Goal: Register for event/course

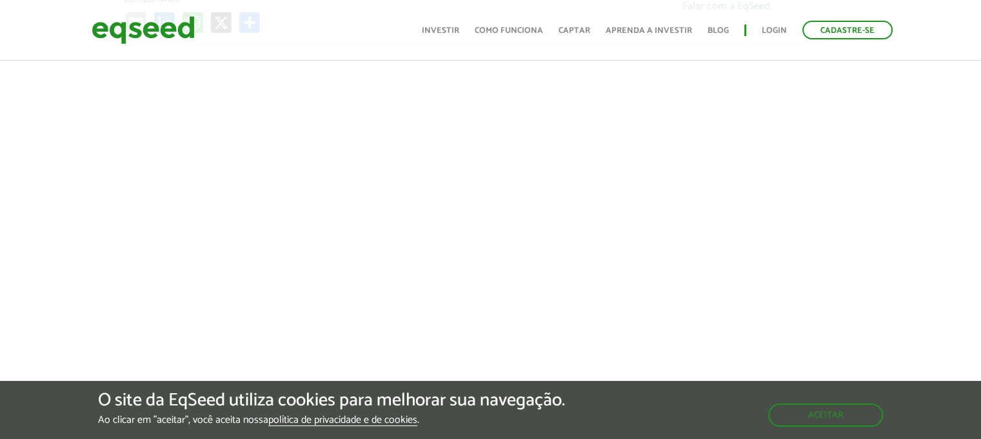
scroll to position [531, 10]
click at [952, 84] on div at bounding box center [480, 261] width 981 height 440
click at [715, 34] on link "Blog" at bounding box center [718, 30] width 21 height 8
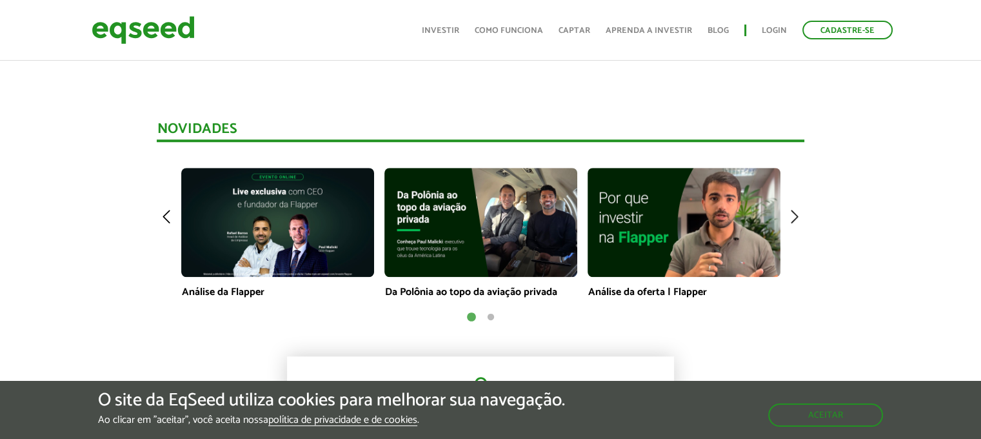
scroll to position [944, 10]
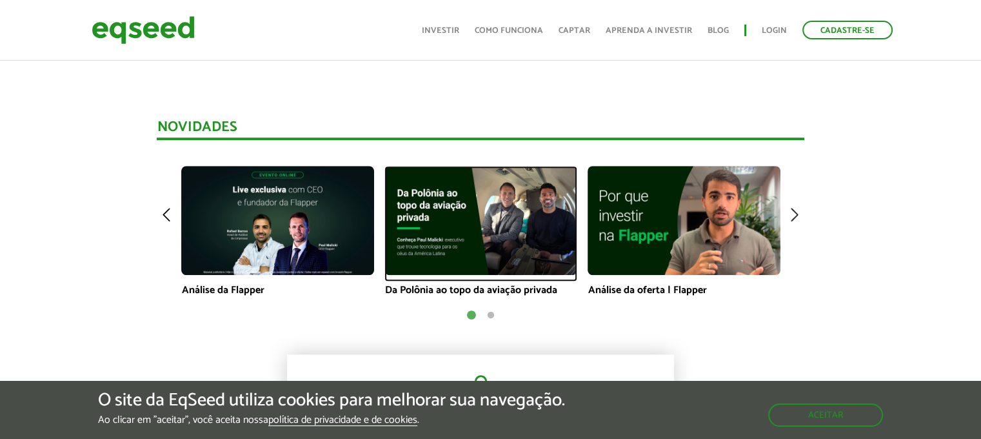
click at [539, 206] on img at bounding box center [480, 220] width 193 height 108
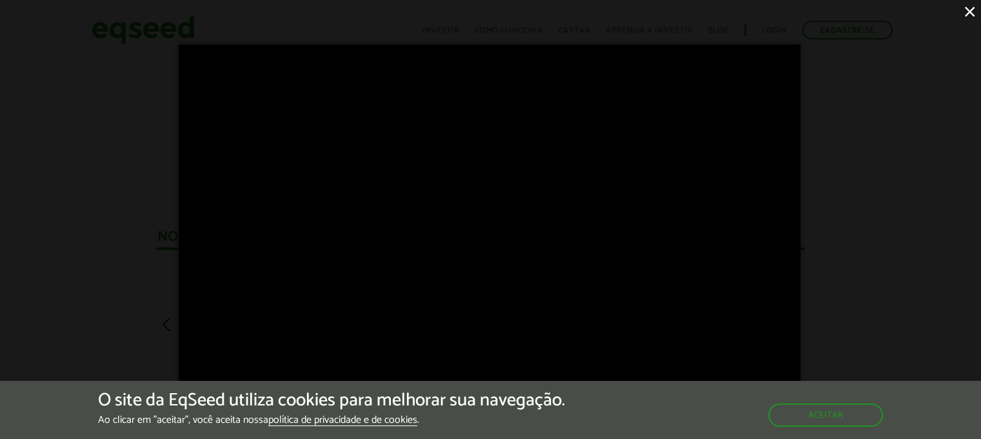
scroll to position [885, 10]
click at [839, 404] on button "Aceitar" at bounding box center [827, 414] width 112 height 21
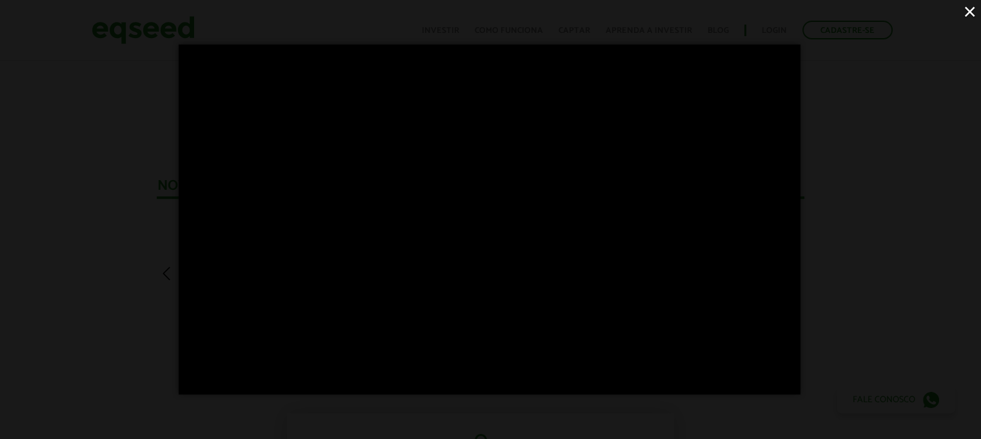
click at [969, 15] on button "×" at bounding box center [969, 11] width 23 height 23
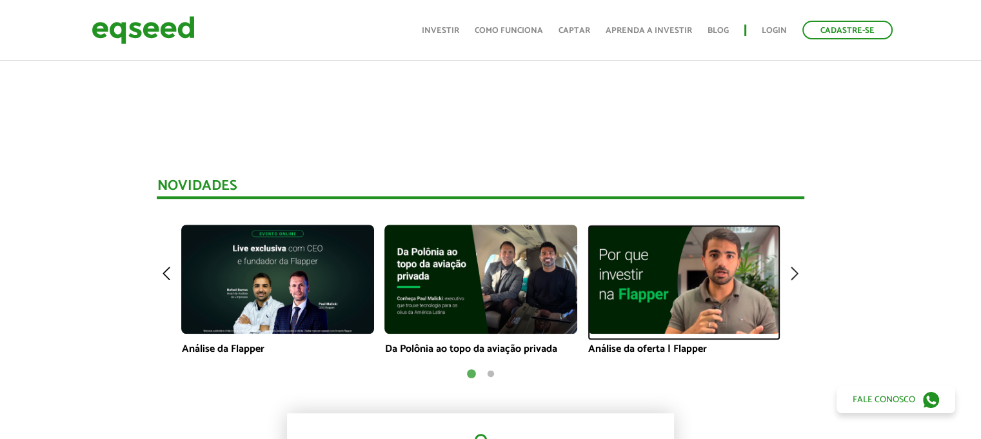
click at [708, 263] on img at bounding box center [684, 278] width 193 height 108
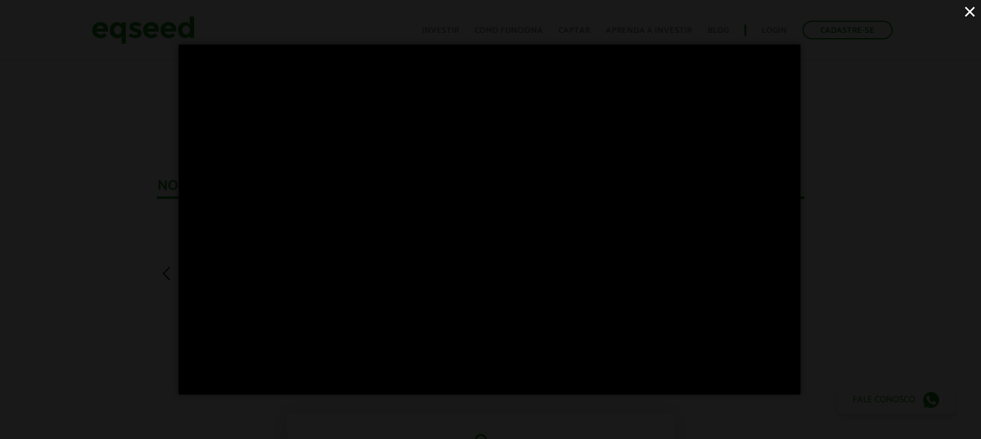
click at [973, 10] on button "×" at bounding box center [969, 11] width 23 height 23
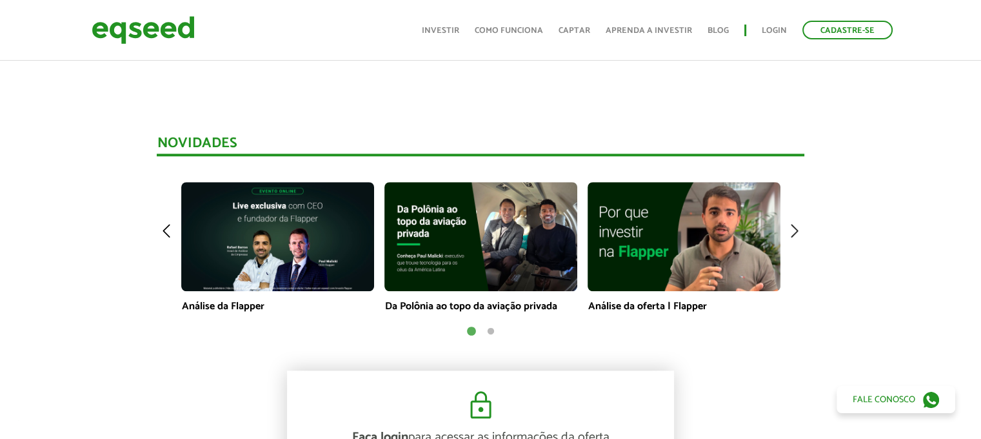
scroll to position [937, 10]
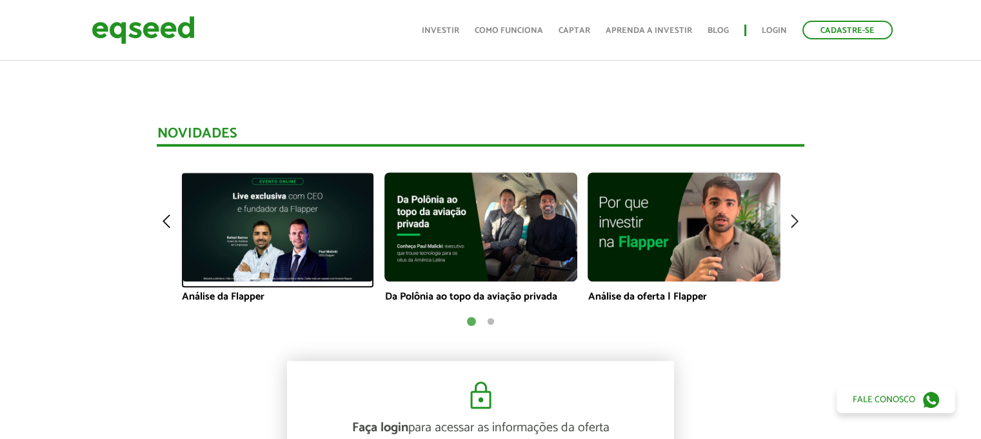
click at [261, 202] on img at bounding box center [277, 226] width 193 height 108
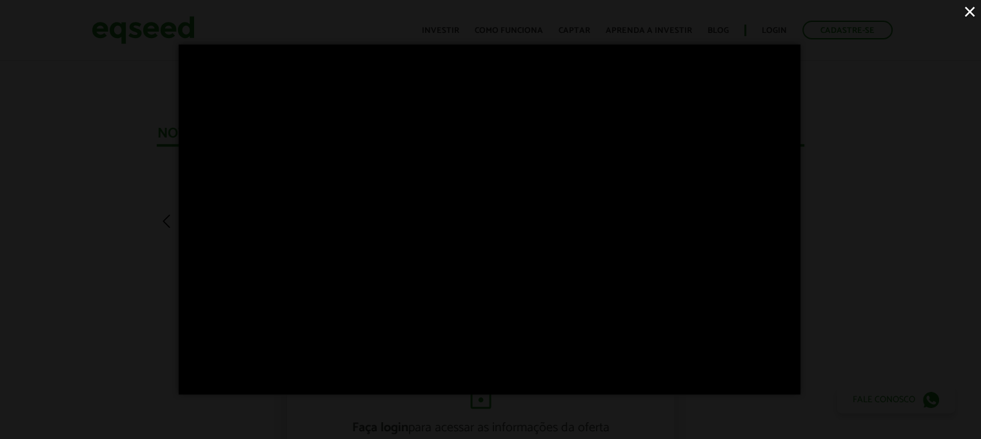
scroll to position [0, 0]
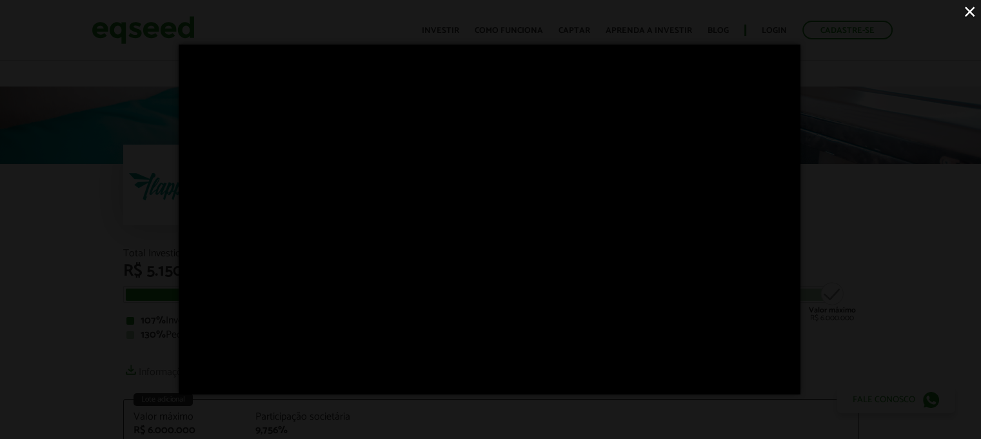
click at [635, 396] on div "×" at bounding box center [490, 219] width 981 height 439
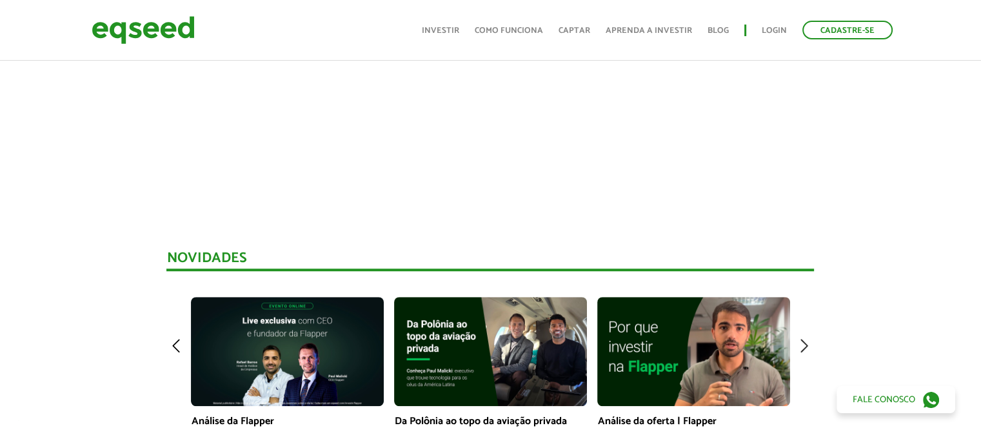
scroll to position [820, 0]
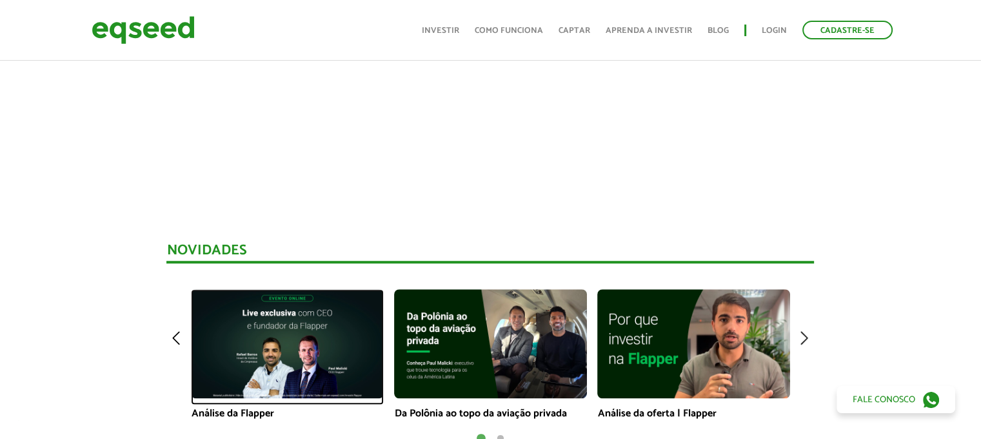
click at [310, 299] on img at bounding box center [287, 343] width 193 height 108
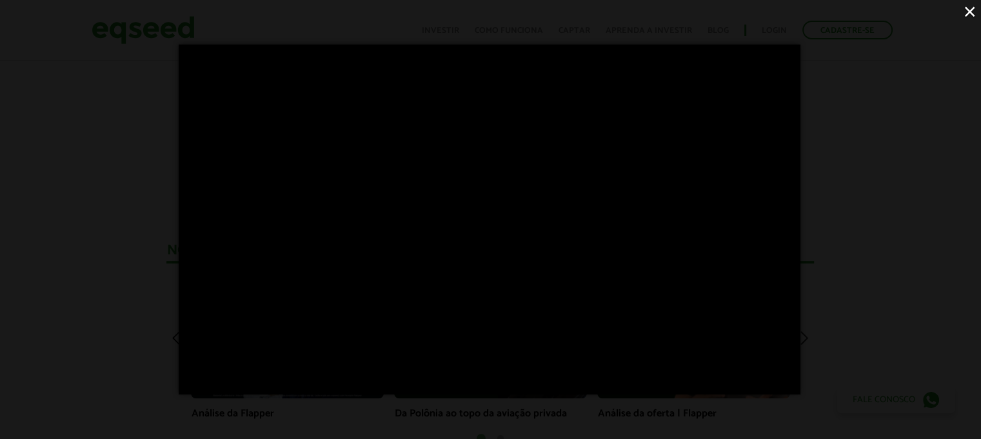
scroll to position [0, 0]
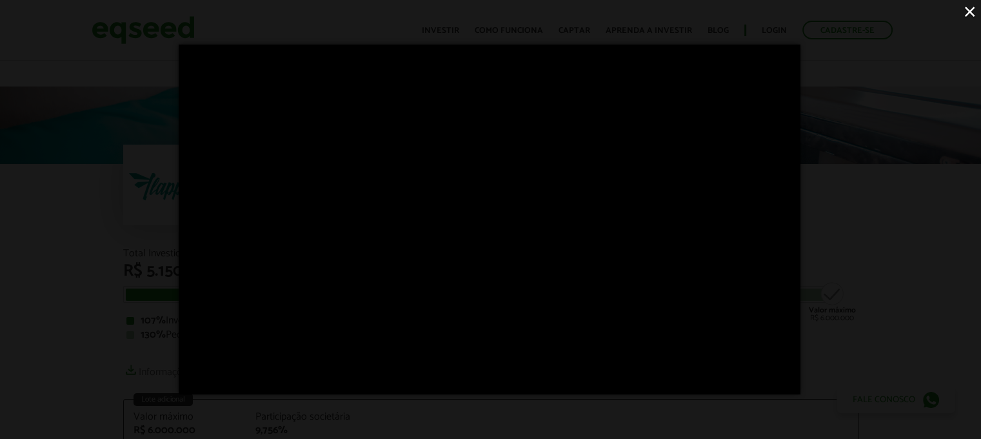
click at [973, 6] on button "×" at bounding box center [969, 11] width 23 height 23
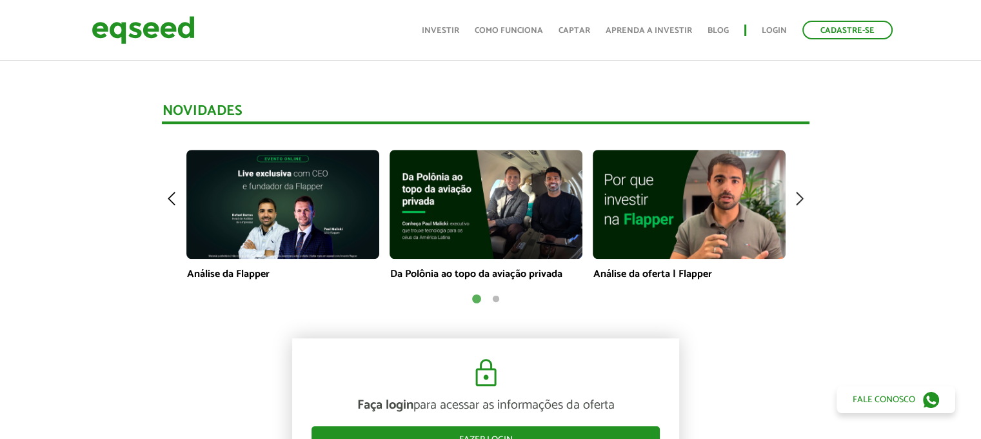
scroll to position [962, 5]
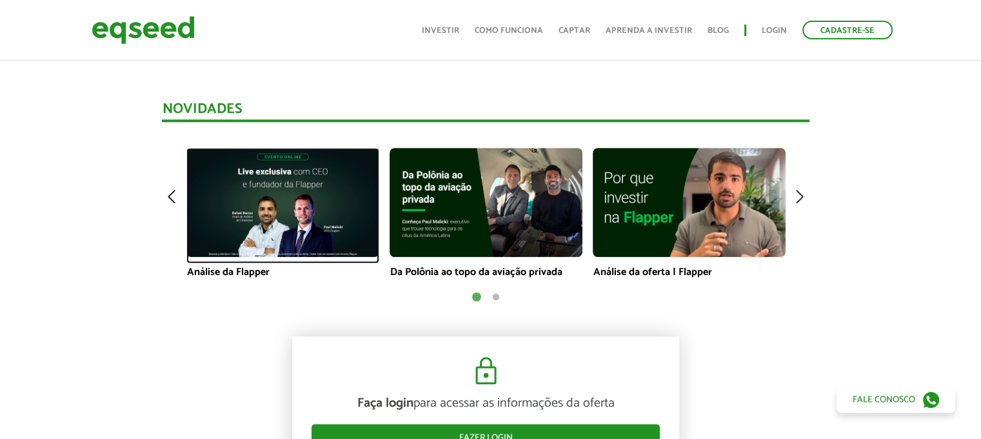
click at [296, 174] on img at bounding box center [282, 202] width 193 height 108
click at [268, 213] on img at bounding box center [282, 202] width 193 height 108
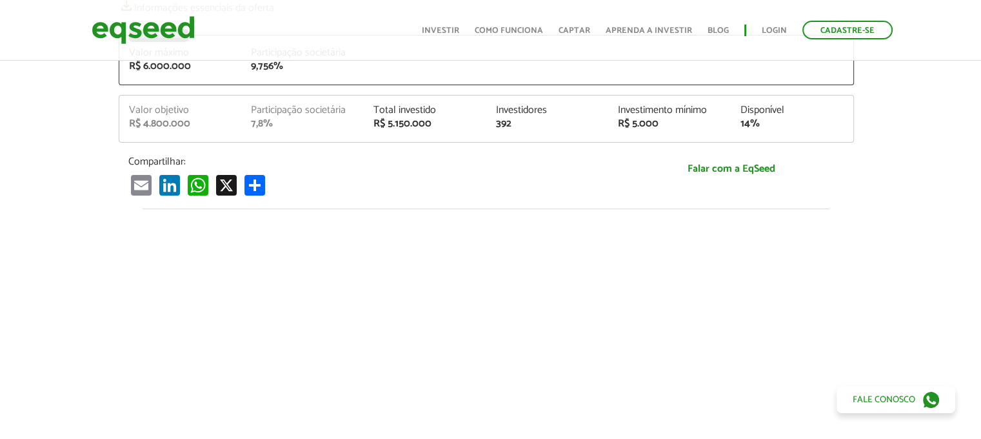
scroll to position [361, 5]
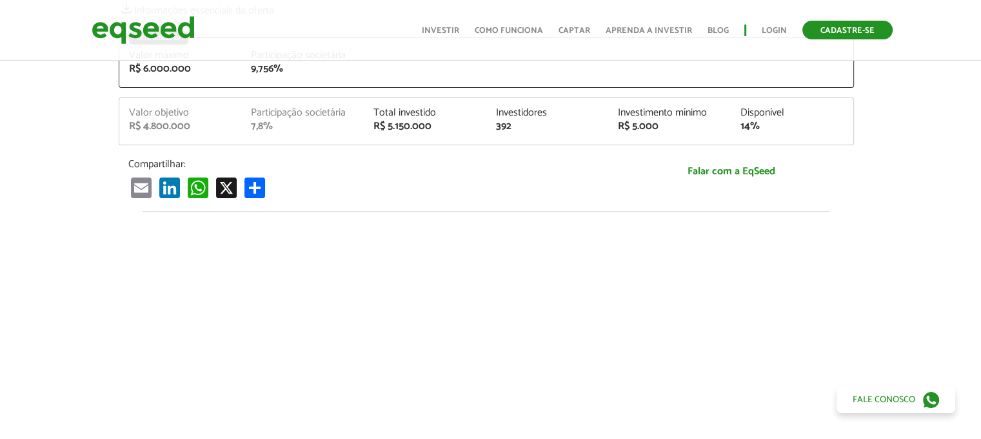
click at [855, 36] on link "Cadastre-se" at bounding box center [847, 30] width 90 height 19
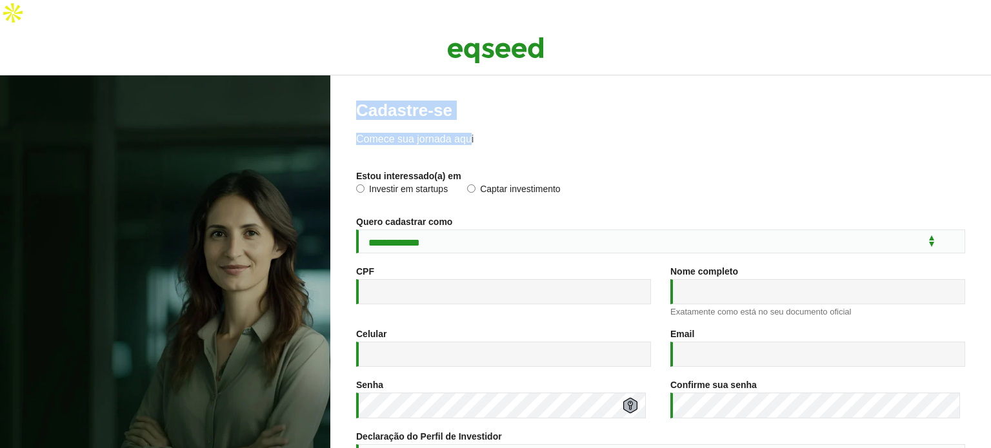
drag, startPoint x: 352, startPoint y: 83, endPoint x: 472, endPoint y: 95, distance: 119.9
click at [472, 95] on div "**********" at bounding box center [660, 275] width 660 height 401
click at [497, 133] on p "Comece sua jornada aqui" at bounding box center [660, 139] width 609 height 12
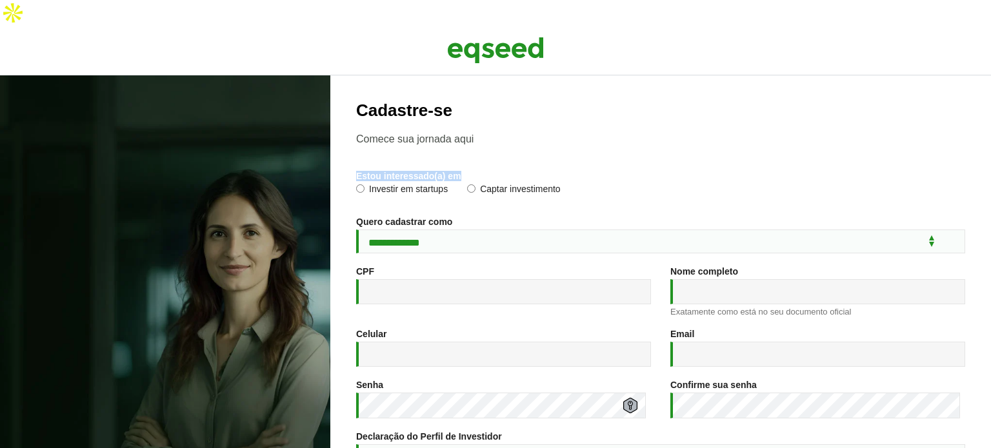
drag, startPoint x: 355, startPoint y: 151, endPoint x: 513, endPoint y: 151, distance: 158.7
click at [513, 151] on div "**********" at bounding box center [660, 275] width 660 height 401
click at [442, 230] on select "**********" at bounding box center [660, 242] width 609 height 24
select select "***"
click at [356, 230] on select "**********" at bounding box center [660, 242] width 609 height 24
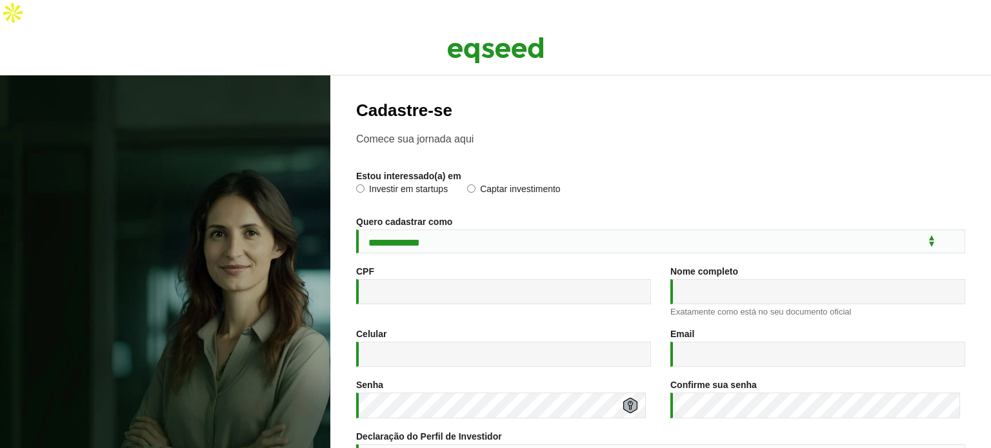
click at [444, 284] on div "CPF *" at bounding box center [503, 291] width 314 height 51
click at [488, 279] on input "CPF *" at bounding box center [503, 291] width 295 height 25
type input "**********"
click at [766, 279] on input "Nome completo *" at bounding box center [817, 291] width 295 height 25
type input "**********"
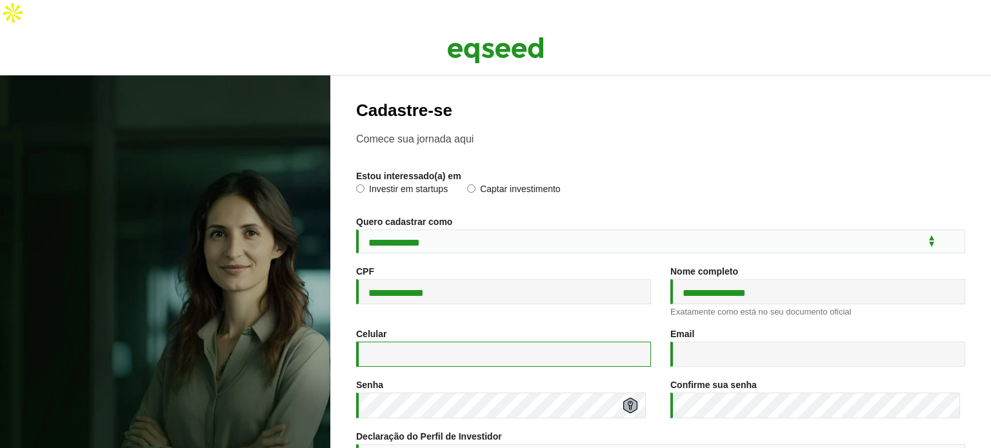
type input "**********"
click at [722, 279] on input "**********" at bounding box center [817, 291] width 295 height 25
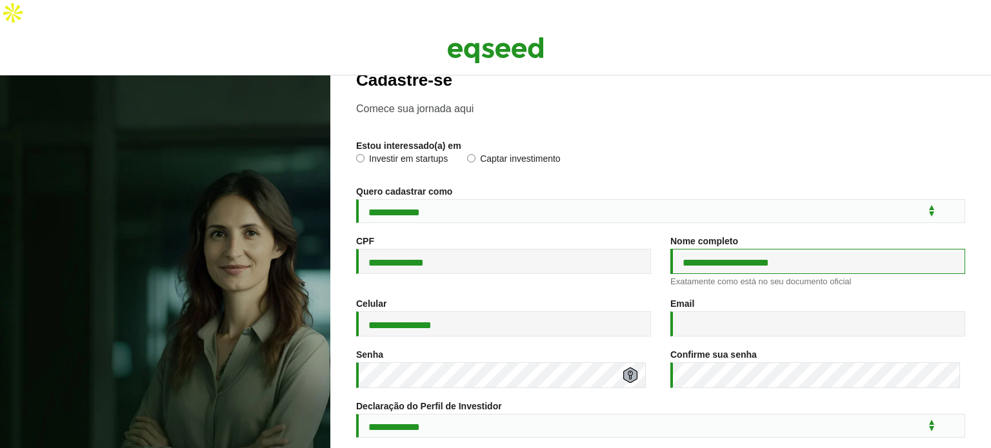
scroll to position [33, 0]
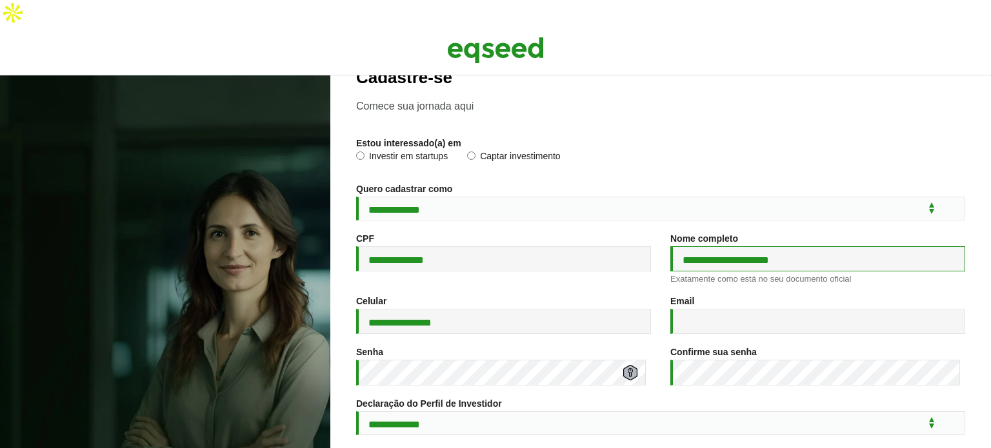
type input "**********"
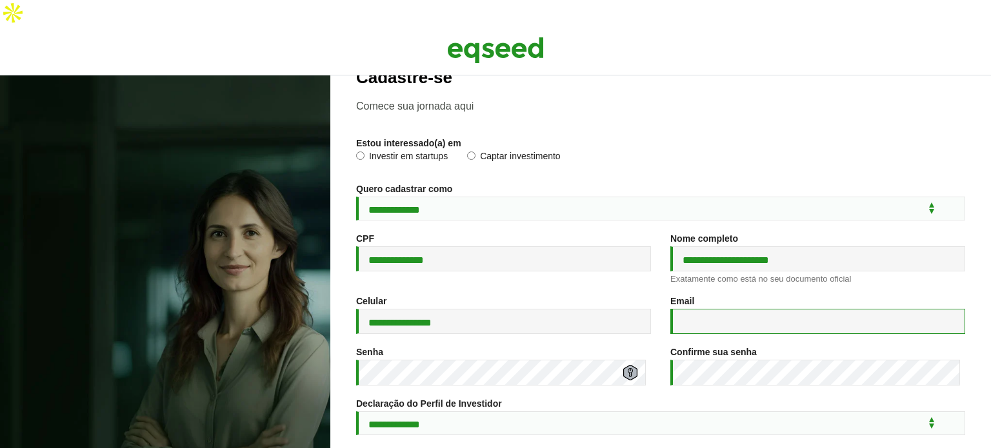
click at [797, 309] on input "Email *" at bounding box center [817, 321] width 295 height 25
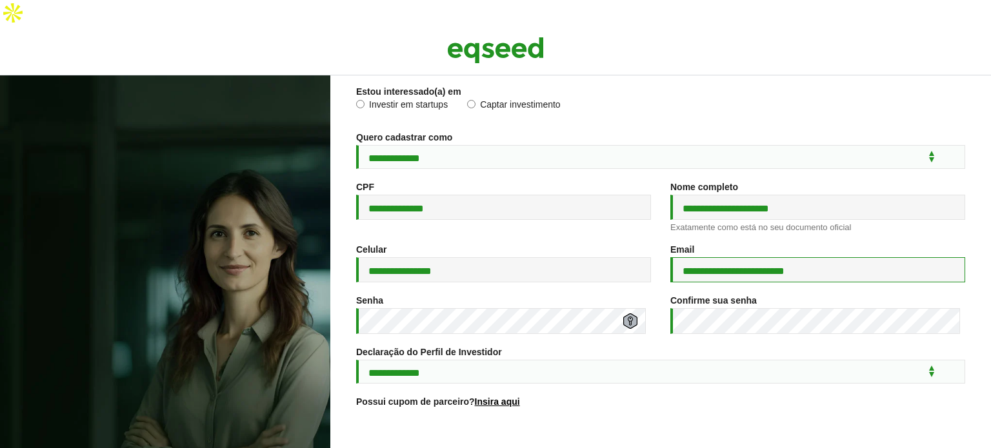
scroll to position [88, 0]
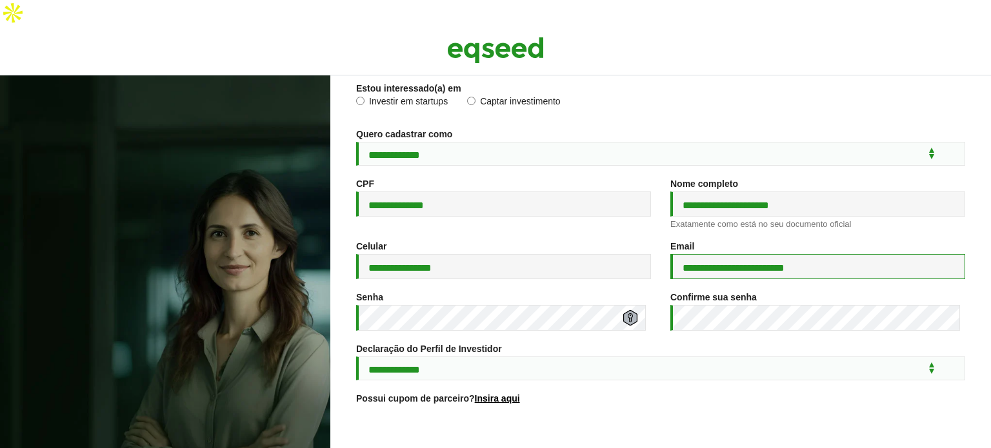
type input "**********"
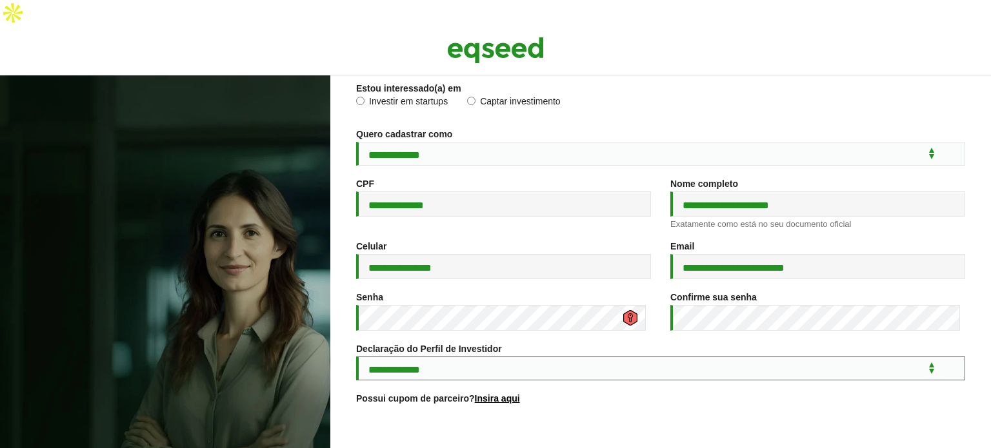
click at [424, 357] on select "**********" at bounding box center [660, 369] width 609 height 24
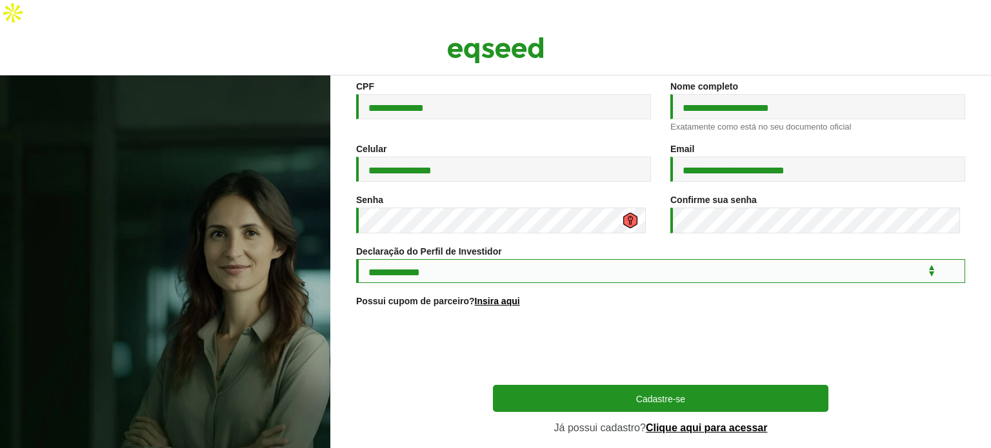
scroll to position [186, 0]
click at [473, 259] on select "**********" at bounding box center [660, 271] width 609 height 24
select select "***"
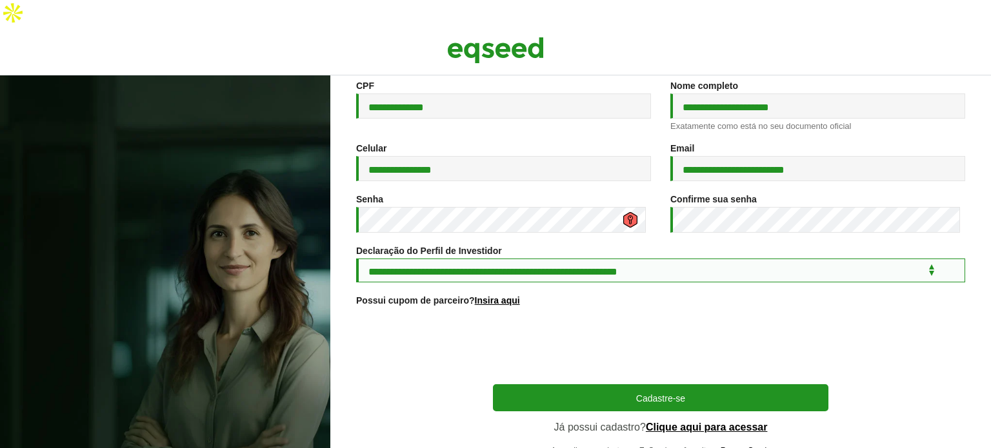
click at [356, 259] on select "**********" at bounding box center [660, 271] width 609 height 24
click at [453, 259] on select "**********" at bounding box center [660, 271] width 609 height 24
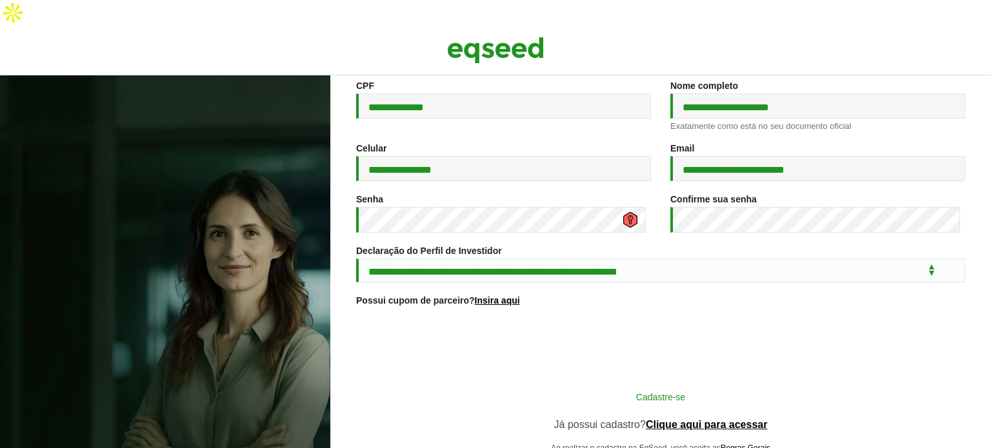
click at [685, 385] on button "Cadastre-se" at bounding box center [660, 396] width 335 height 25
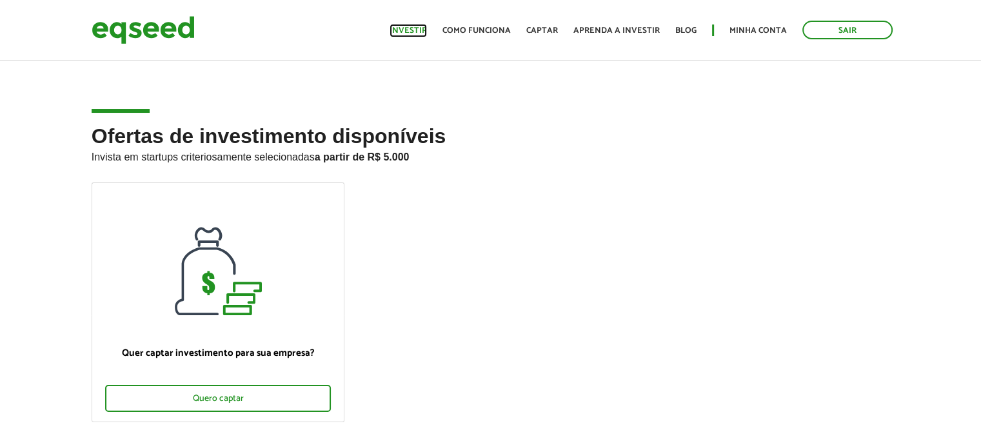
click at [410, 30] on link "Investir" at bounding box center [408, 30] width 37 height 8
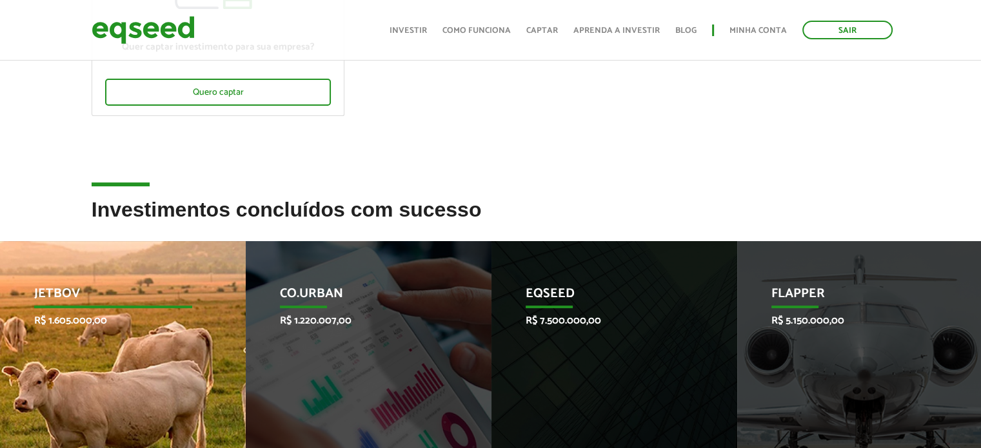
scroll to position [306, 0]
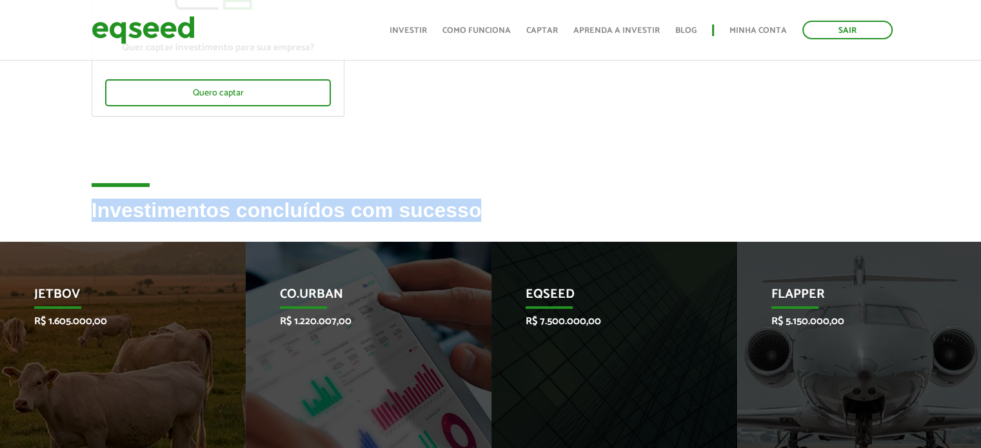
drag, startPoint x: 87, startPoint y: 181, endPoint x: 482, endPoint y: 170, distance: 395.5
click at [482, 199] on div "Investimentos concluídos com sucesso" at bounding box center [491, 220] width 818 height 42
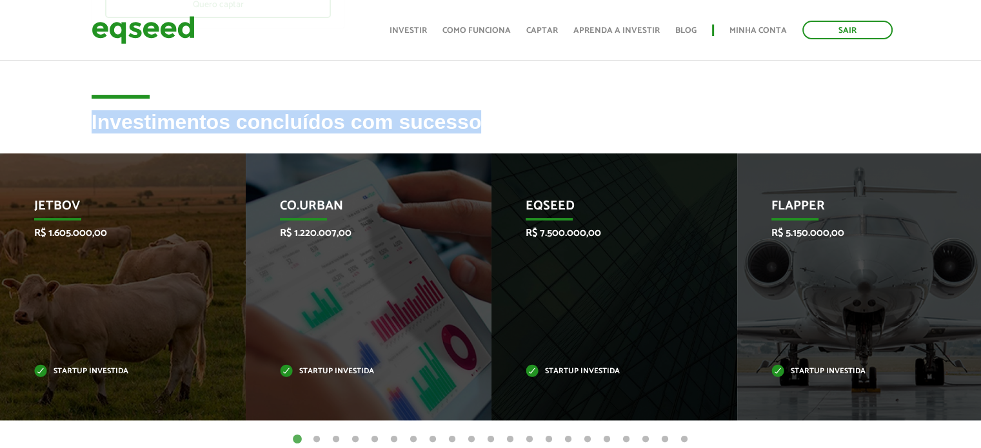
scroll to position [412, 0]
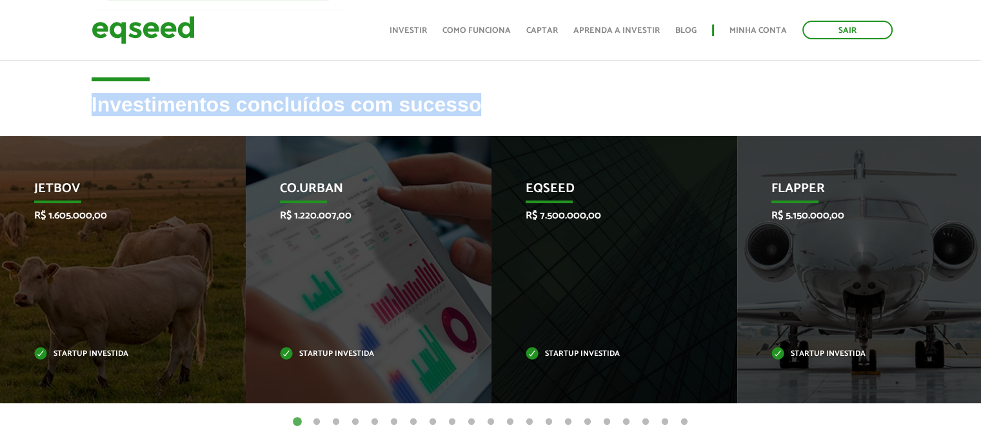
click at [319, 416] on button "2" at bounding box center [316, 422] width 13 height 13
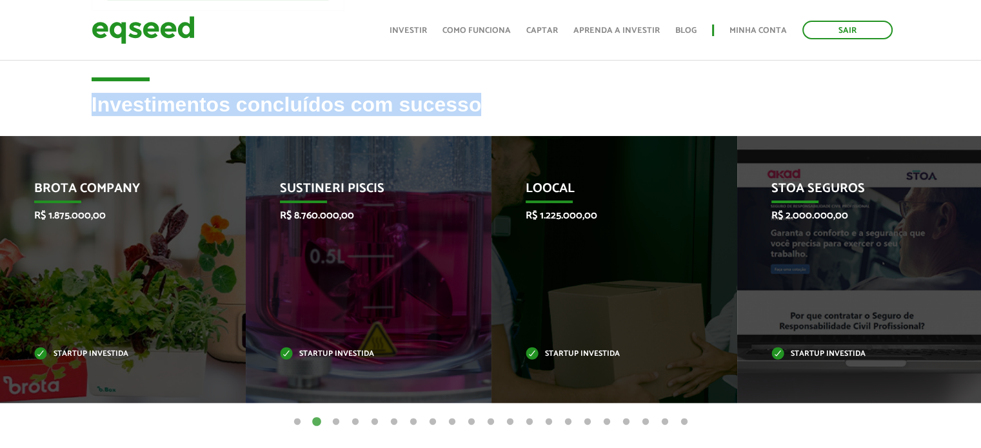
click at [334, 416] on button "3" at bounding box center [336, 422] width 13 height 13
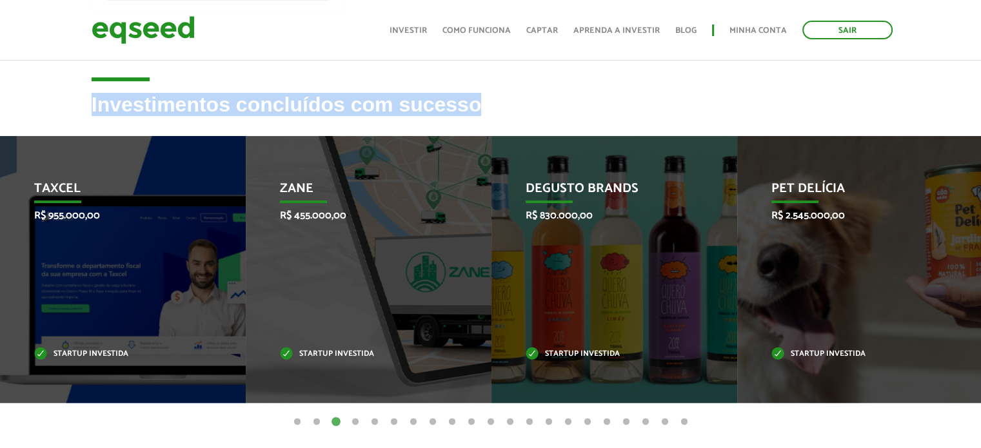
click at [688, 416] on button "21" at bounding box center [684, 422] width 13 height 13
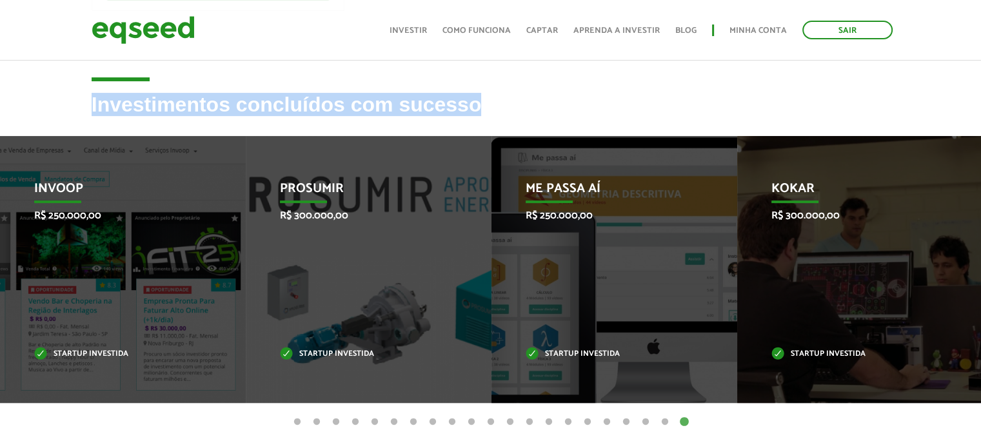
click at [299, 416] on button "1" at bounding box center [297, 422] width 13 height 13
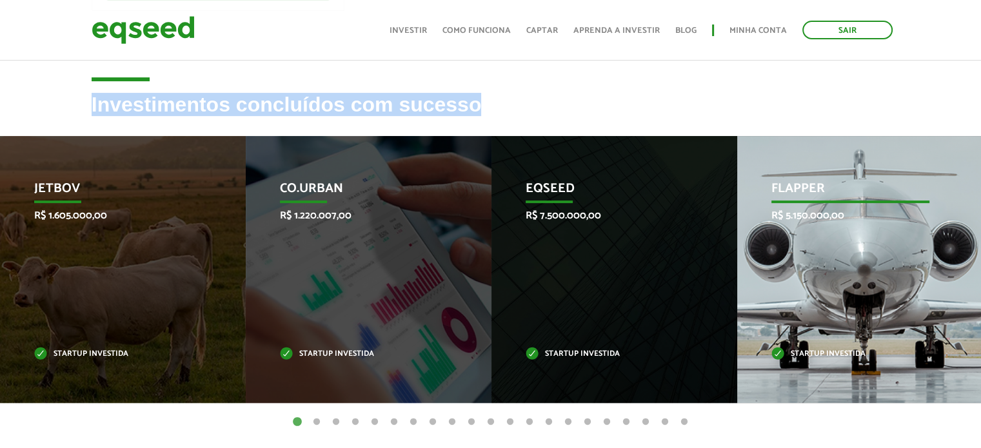
click at [844, 301] on div "Flapper R$ 5.150.000,00 Startup investida" at bounding box center [850, 269] width 226 height 267
click at [864, 275] on div "Flapper R$ 5.150.000,00 Startup investida" at bounding box center [850, 269] width 226 height 267
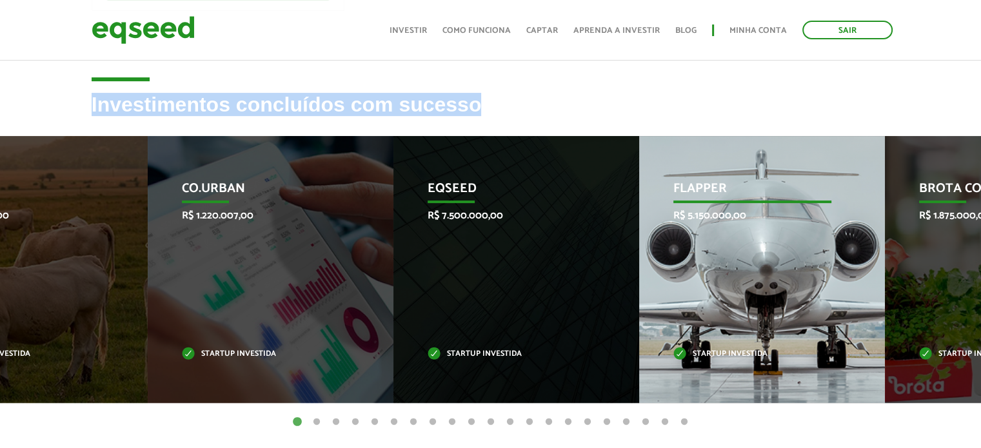
drag, startPoint x: 864, startPoint y: 275, endPoint x: 766, endPoint y: 326, distance: 110.5
click at [766, 326] on div "Flapper R$ 5.150.000,00 Startup investida" at bounding box center [752, 269] width 226 height 267
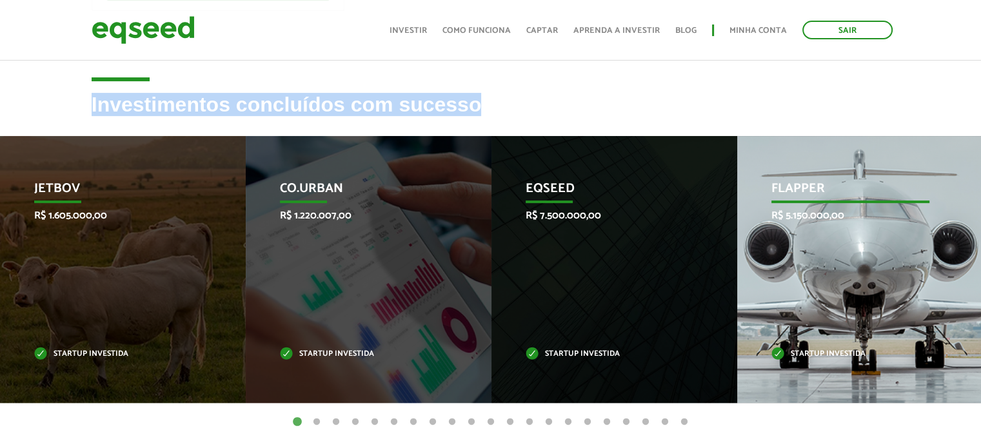
click at [766, 326] on div "Flapper R$ 5.150.000,00 Startup investida" at bounding box center [850, 269] width 226 height 267
click at [804, 351] on p "Startup investida" at bounding box center [850, 354] width 159 height 7
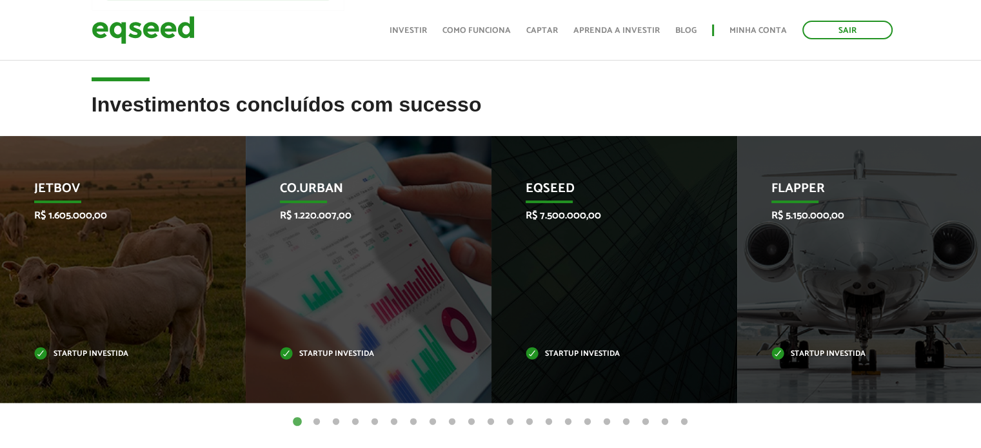
click at [426, 23] on ul "Início Investir Como funciona Captar Aprenda a investir Blog Minha conta Sair" at bounding box center [641, 30] width 516 height 19
click at [415, 33] on link "Investir" at bounding box center [408, 30] width 37 height 8
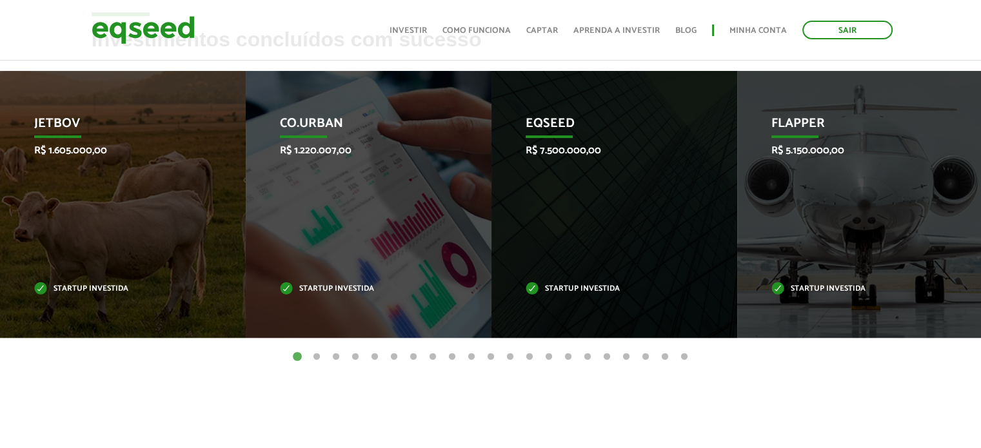
scroll to position [449, 0]
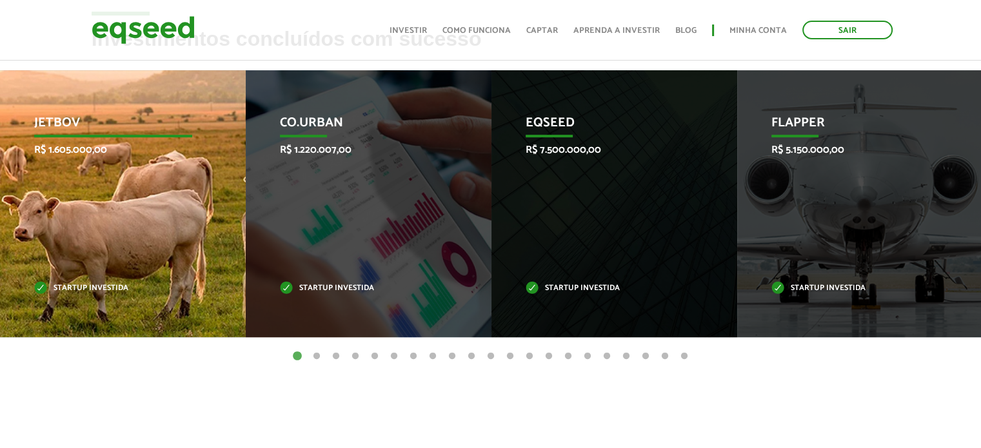
click at [103, 223] on div "JetBov R$ 1.605.000,00 Startup investida" at bounding box center [113, 203] width 226 height 267
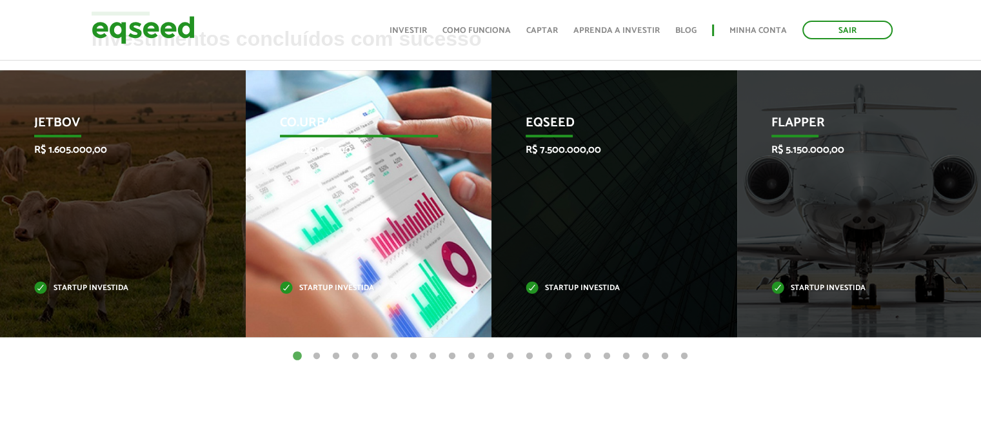
click at [323, 212] on div "Co.Urban R$ 1.220.007,00 Startup investida" at bounding box center [359, 203] width 226 height 267
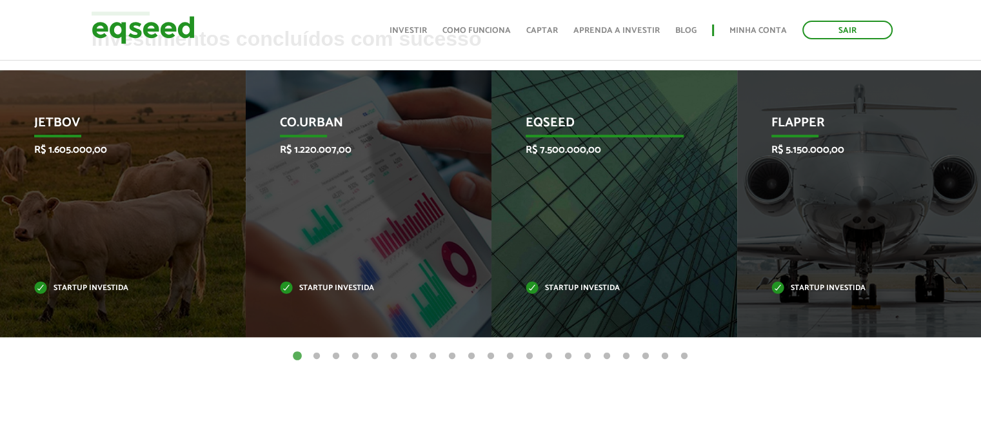
click at [504, 226] on div "EqSeed R$ 7.500.000,00 Startup investida" at bounding box center [604, 203] width 226 height 267
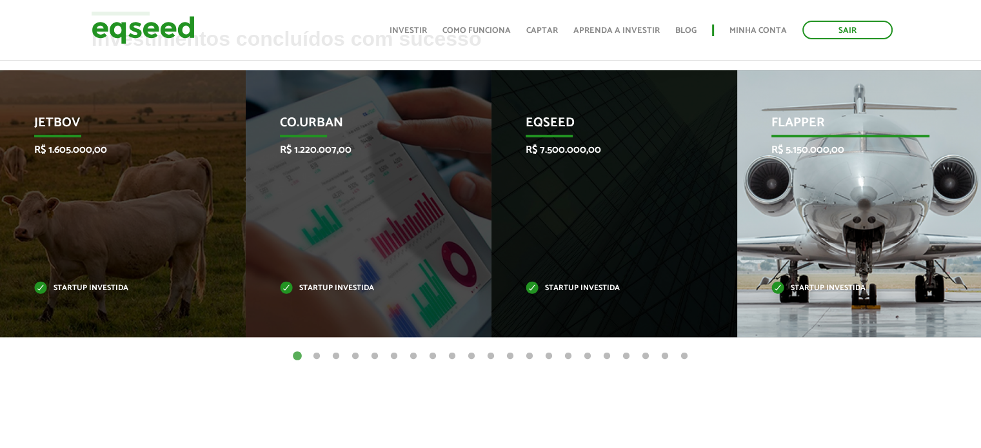
click at [814, 223] on div "Flapper R$ 5.150.000,00 Startup investida" at bounding box center [850, 203] width 226 height 267
drag, startPoint x: 814, startPoint y: 223, endPoint x: 800, endPoint y: 117, distance: 106.7
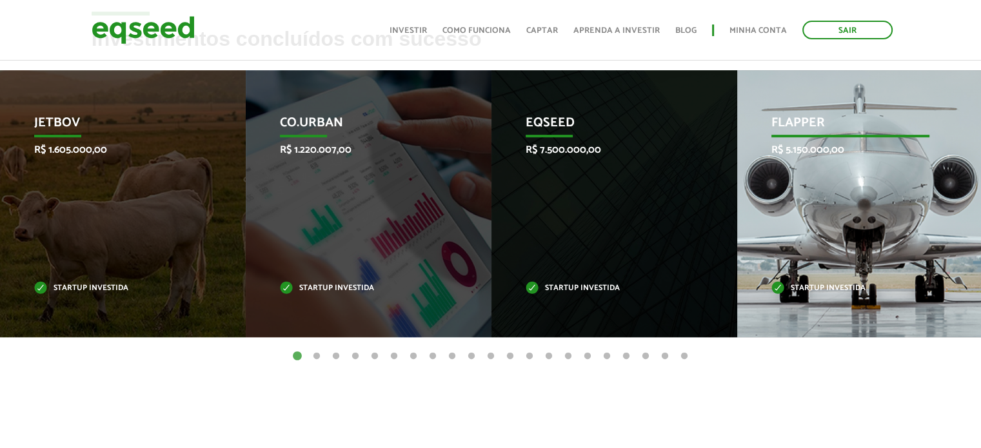
click at [800, 117] on div "Flapper R$ 5.150.000,00 Startup investida" at bounding box center [850, 203] width 226 height 267
click at [800, 117] on p "Flapper" at bounding box center [850, 126] width 159 height 22
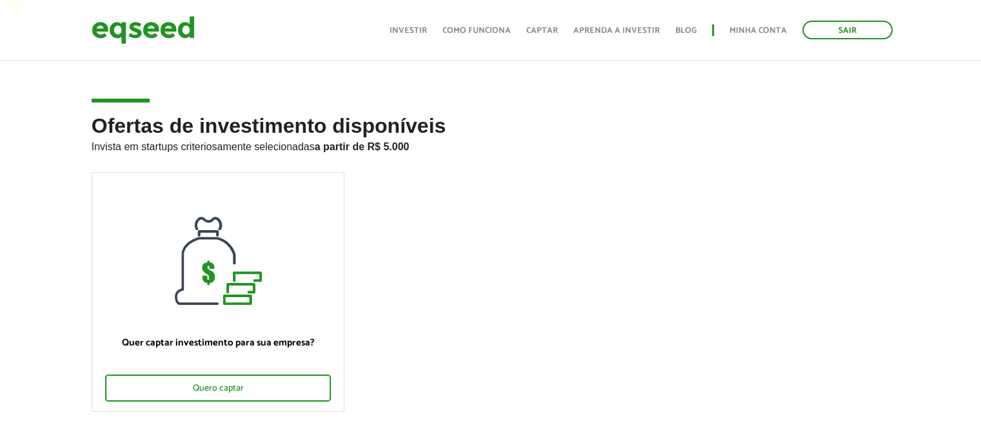
scroll to position [12, 0]
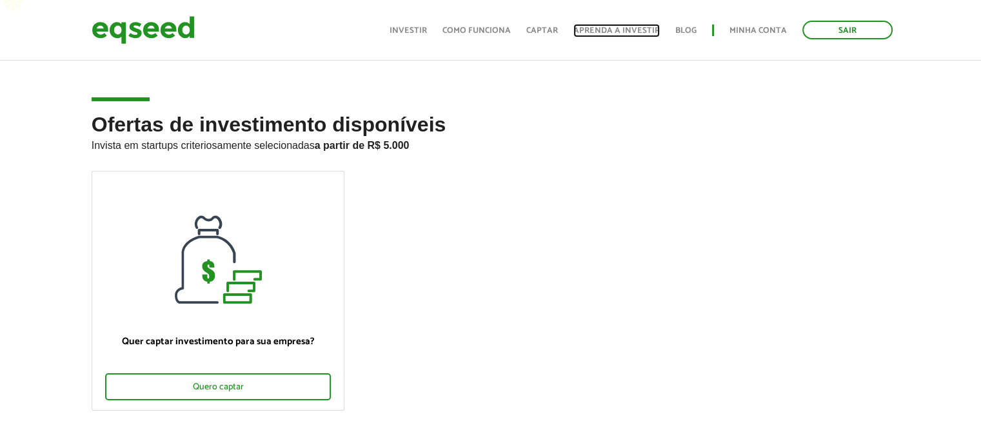
click at [627, 28] on link "Aprenda a investir" at bounding box center [616, 30] width 86 height 8
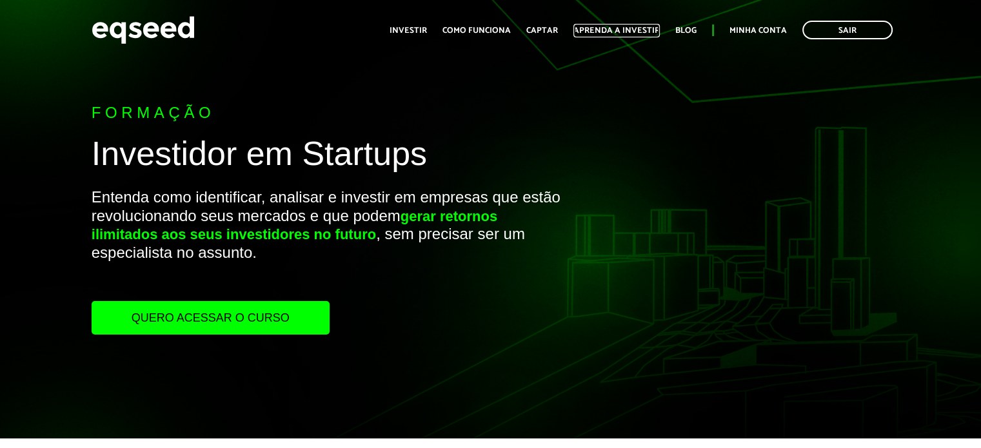
click at [627, 28] on link "Aprenda a investir" at bounding box center [616, 30] width 86 height 8
drag, startPoint x: 86, startPoint y: 107, endPoint x: 219, endPoint y: 111, distance: 132.9
click at [219, 111] on div "Formação Investidor em Startups Entenda como identificar, analisar e investir e…" at bounding box center [327, 219] width 491 height 439
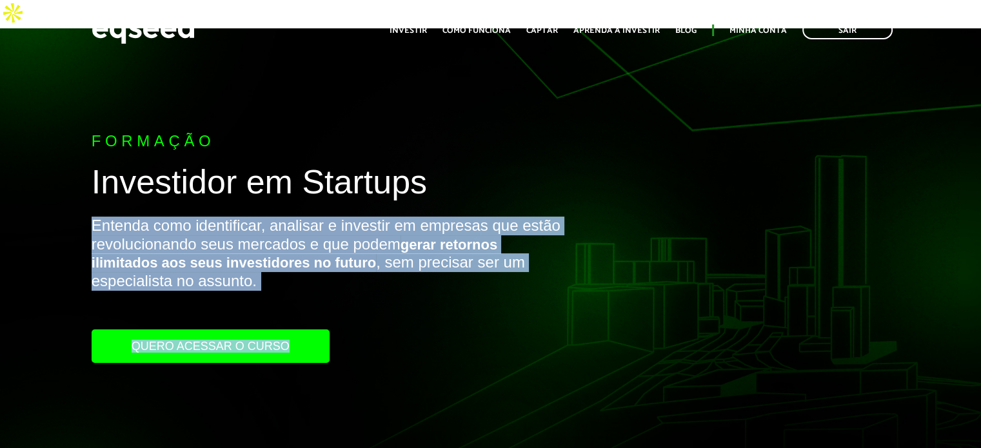
drag, startPoint x: 92, startPoint y: 199, endPoint x: 593, endPoint y: 240, distance: 502.9
click at [593, 240] on div "Formação Investidor em Startups Entenda como identificar, analisar e investir e…" at bounding box center [490, 247] width 981 height 439
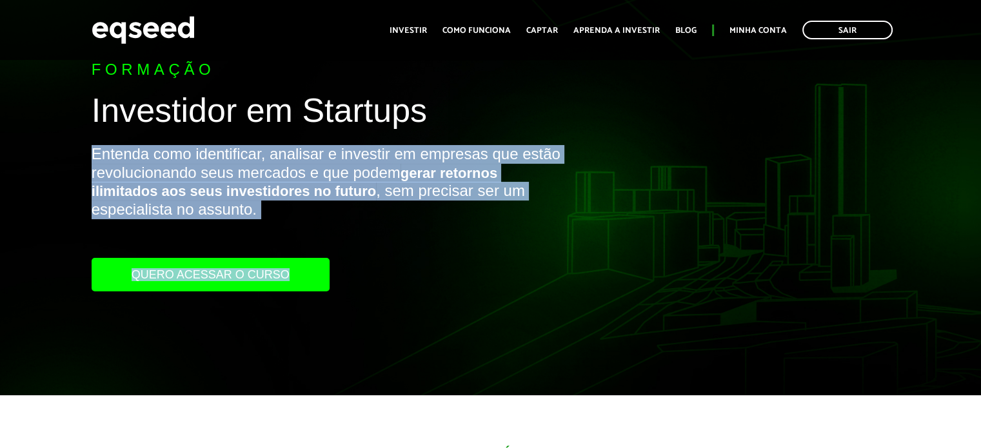
scroll to position [72, 0]
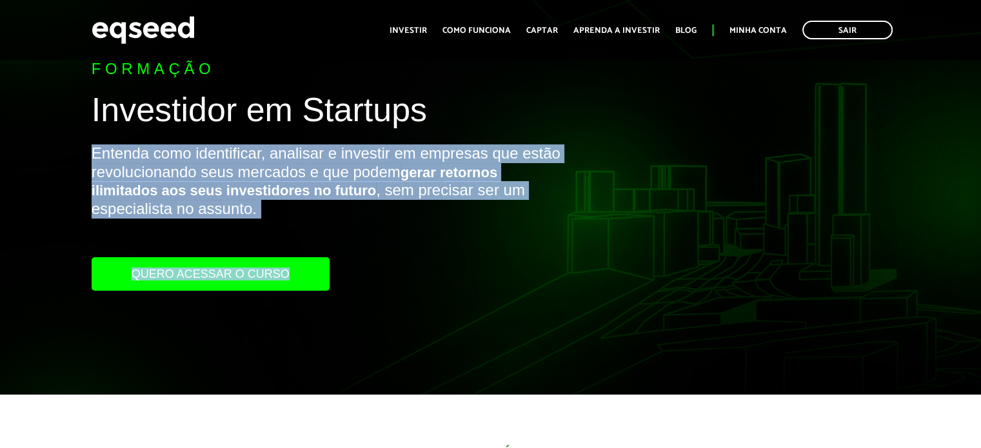
click at [224, 257] on link "Quero acessar o curso" at bounding box center [211, 274] width 238 height 34
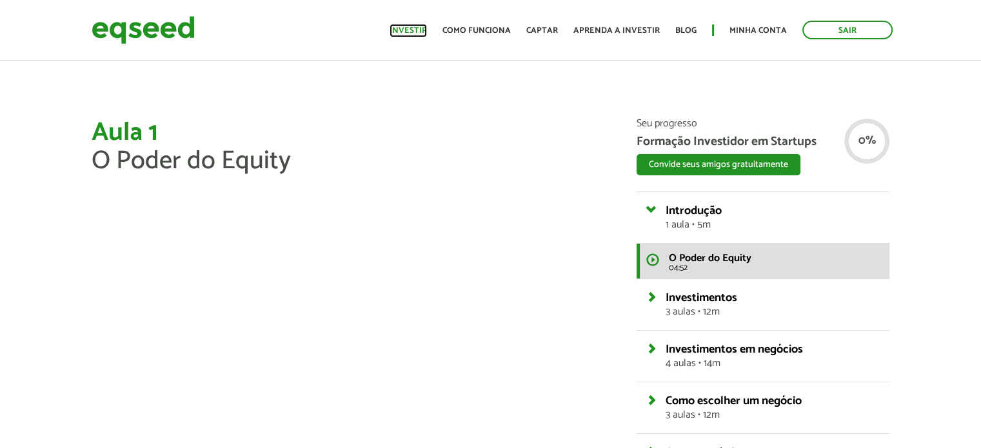
click at [415, 26] on link "Investir" at bounding box center [408, 30] width 37 height 8
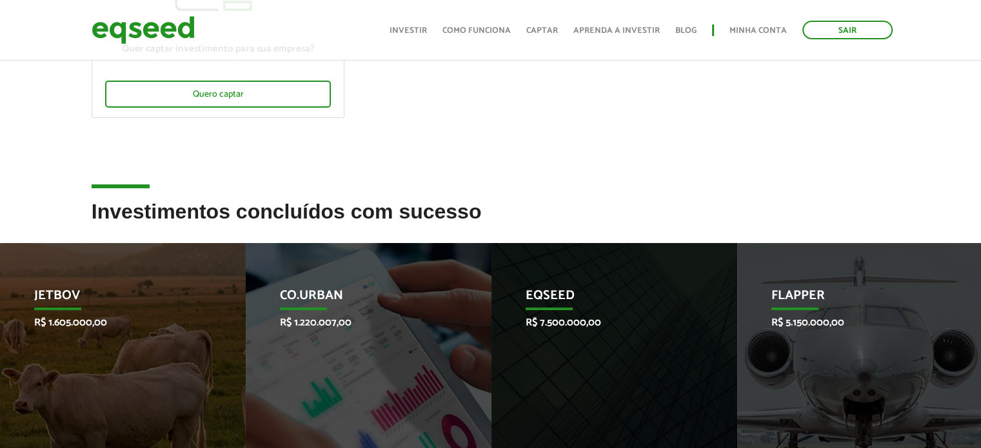
scroll to position [306, 0]
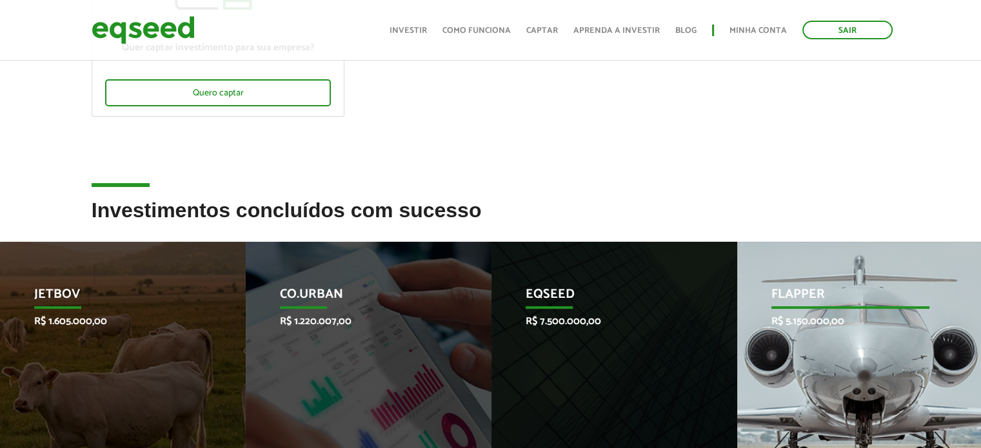
click at [870, 304] on div "Flapper R$ 5.150.000,00 Startup investida" at bounding box center [850, 375] width 226 height 267
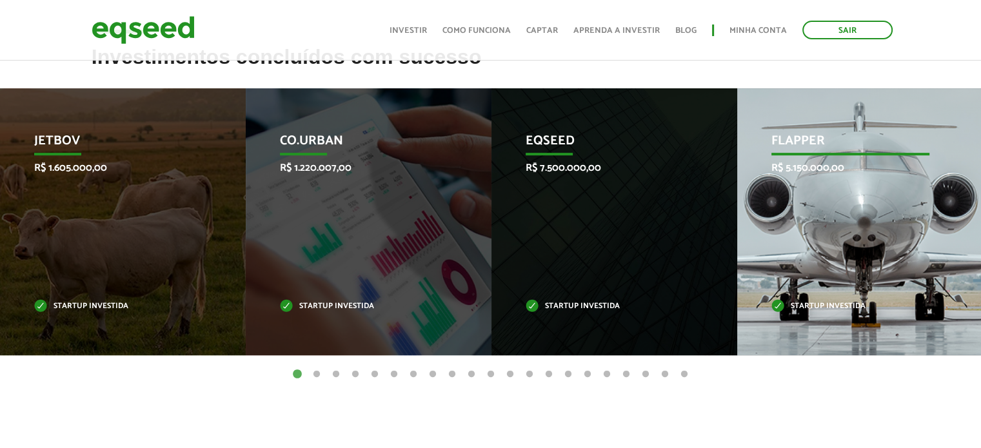
scroll to position [461, 0]
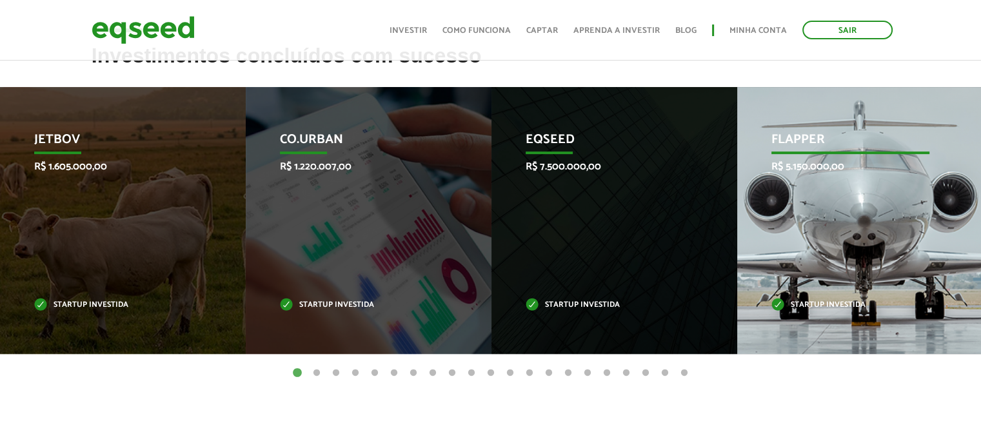
click at [846, 302] on p "Startup investida" at bounding box center [850, 305] width 159 height 7
click at [869, 184] on div "Flapper R$ 5.150.000,00 Startup investida" at bounding box center [850, 220] width 226 height 267
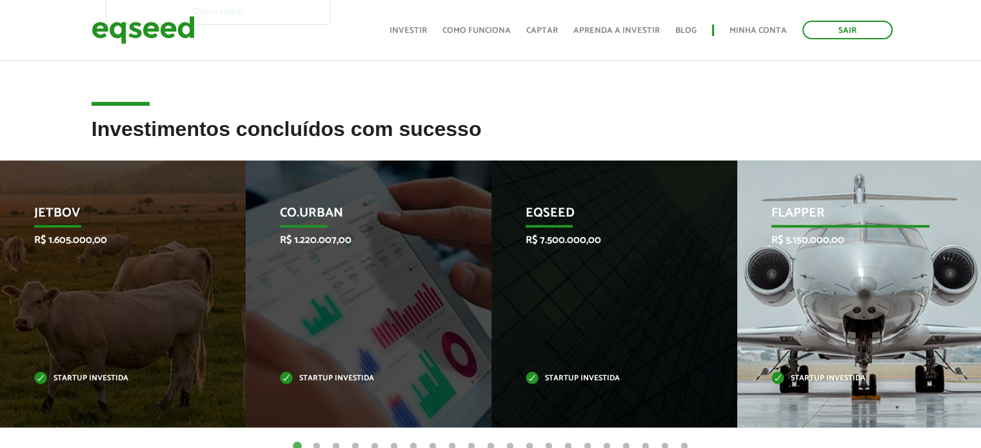
scroll to position [428, 0]
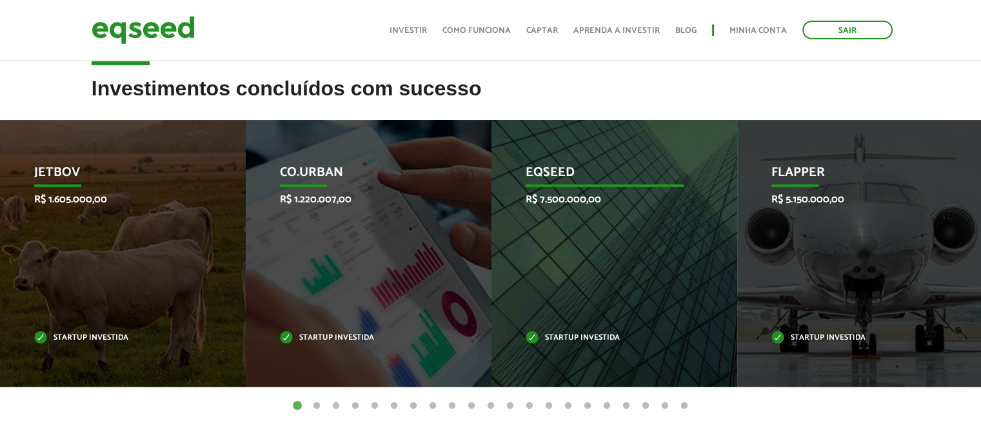
click at [522, 255] on div "EqSeed R$ 7.500.000,00 Startup investida" at bounding box center [604, 253] width 226 height 267
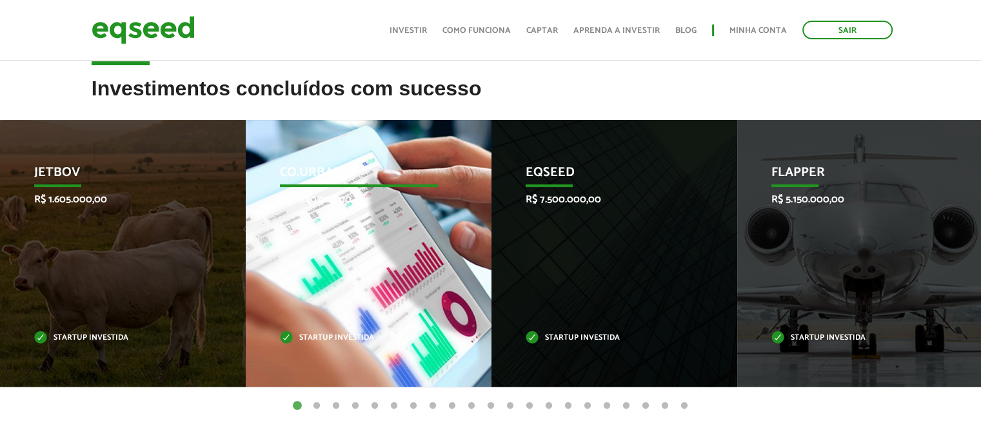
click at [359, 235] on div "Co.Urban R$ 1.220.007,00 Startup investida" at bounding box center [359, 253] width 226 height 267
click at [253, 219] on div "Co.Urban R$ 1.220.007,00 Startup investida" at bounding box center [359, 253] width 226 height 267
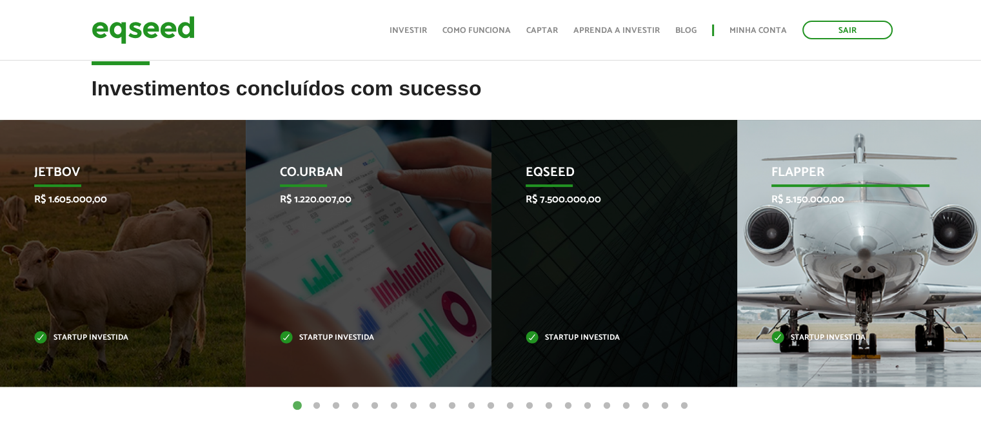
click at [897, 194] on p "R$ 5.150.000,00" at bounding box center [850, 200] width 159 height 12
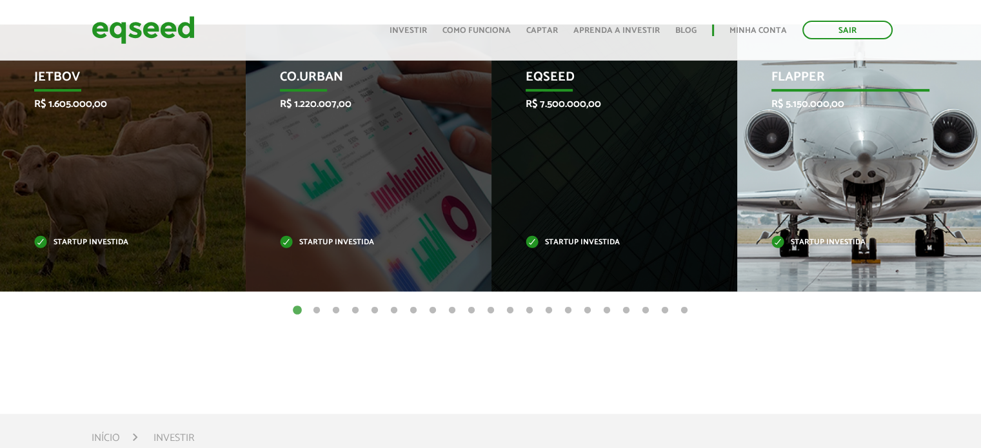
scroll to position [515, 0]
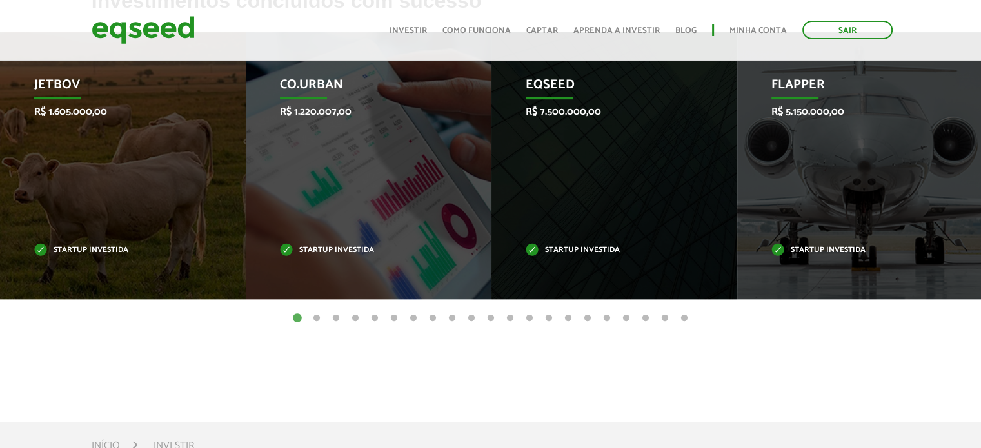
click at [686, 312] on button "21" at bounding box center [684, 318] width 13 height 13
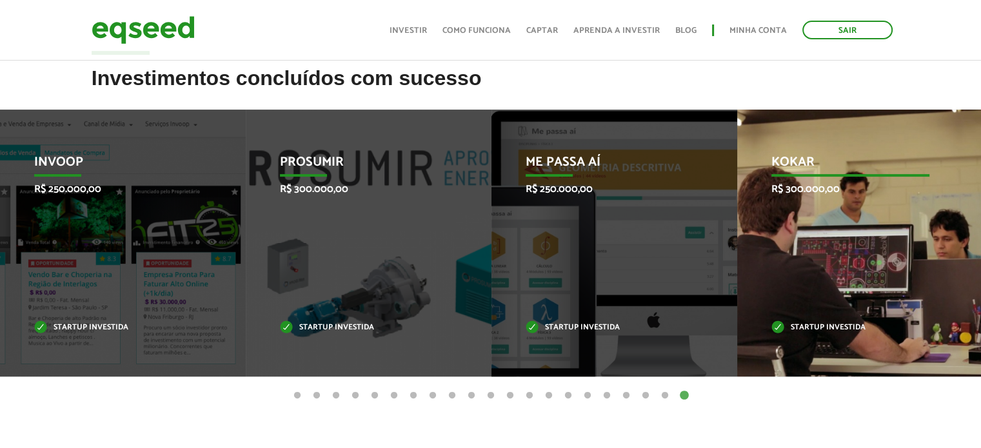
scroll to position [436, 0]
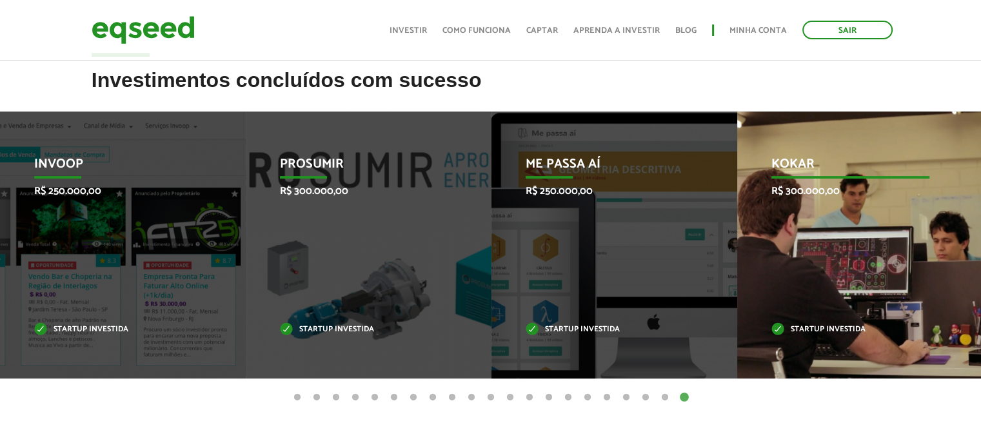
click at [851, 178] on div "Kokar R$ 300.000,00 Startup investida" at bounding box center [850, 245] width 226 height 267
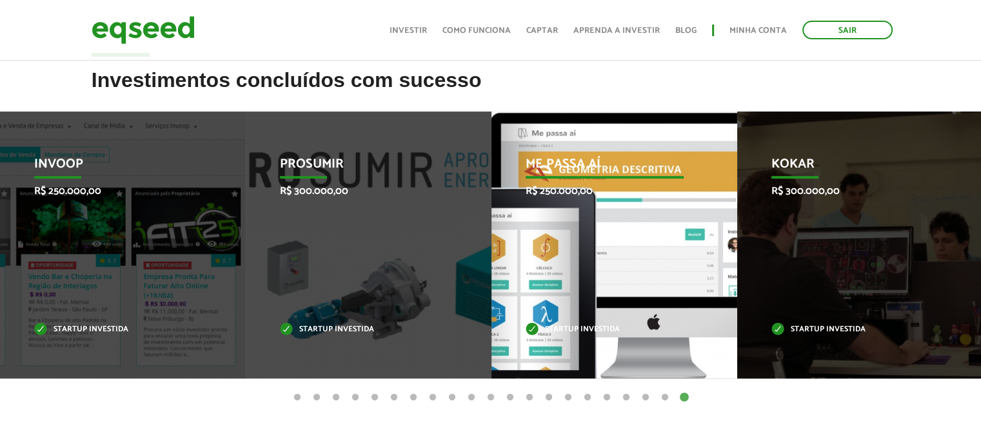
click at [638, 197] on div "Me Passa Aí R$ 250.000,00 Startup investida" at bounding box center [604, 245] width 226 height 267
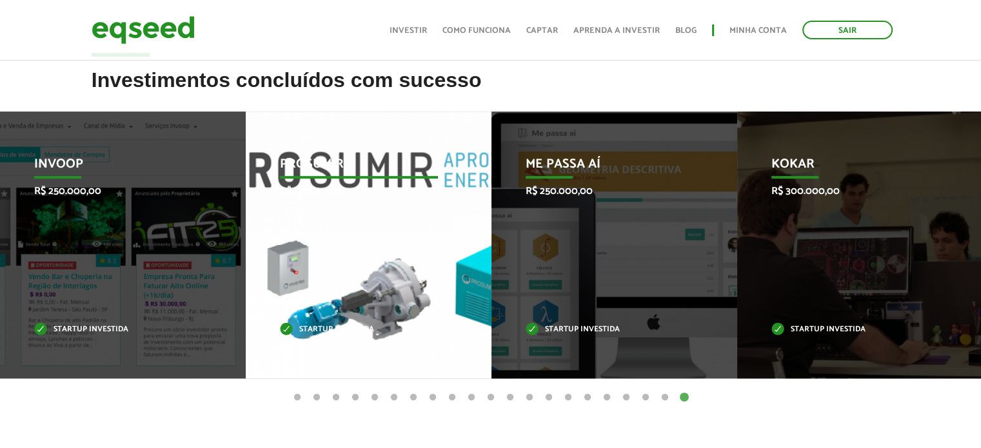
click at [363, 224] on div "Prosumir R$ 300.000,00 Startup investida" at bounding box center [359, 245] width 226 height 267
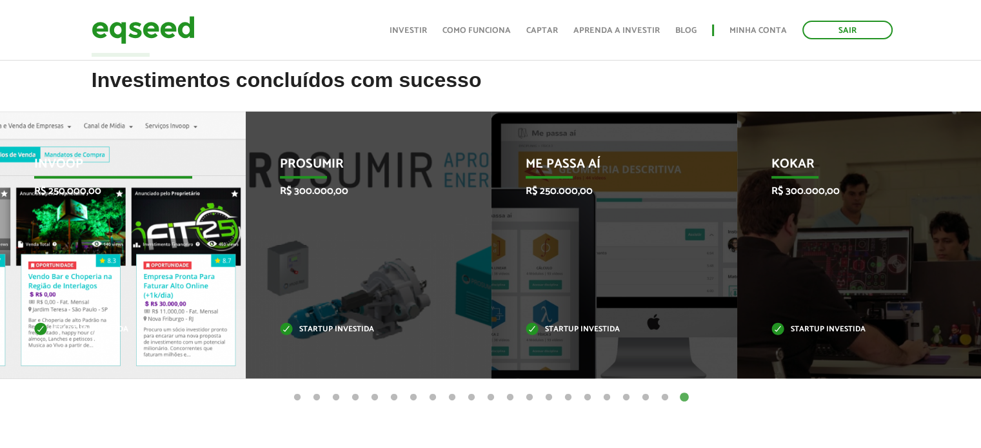
click at [179, 211] on div "Invoop R$ 250.000,00 Startup investida" at bounding box center [113, 245] width 226 height 267
